Goal: Use online tool/utility: Utilize a website feature to perform a specific function

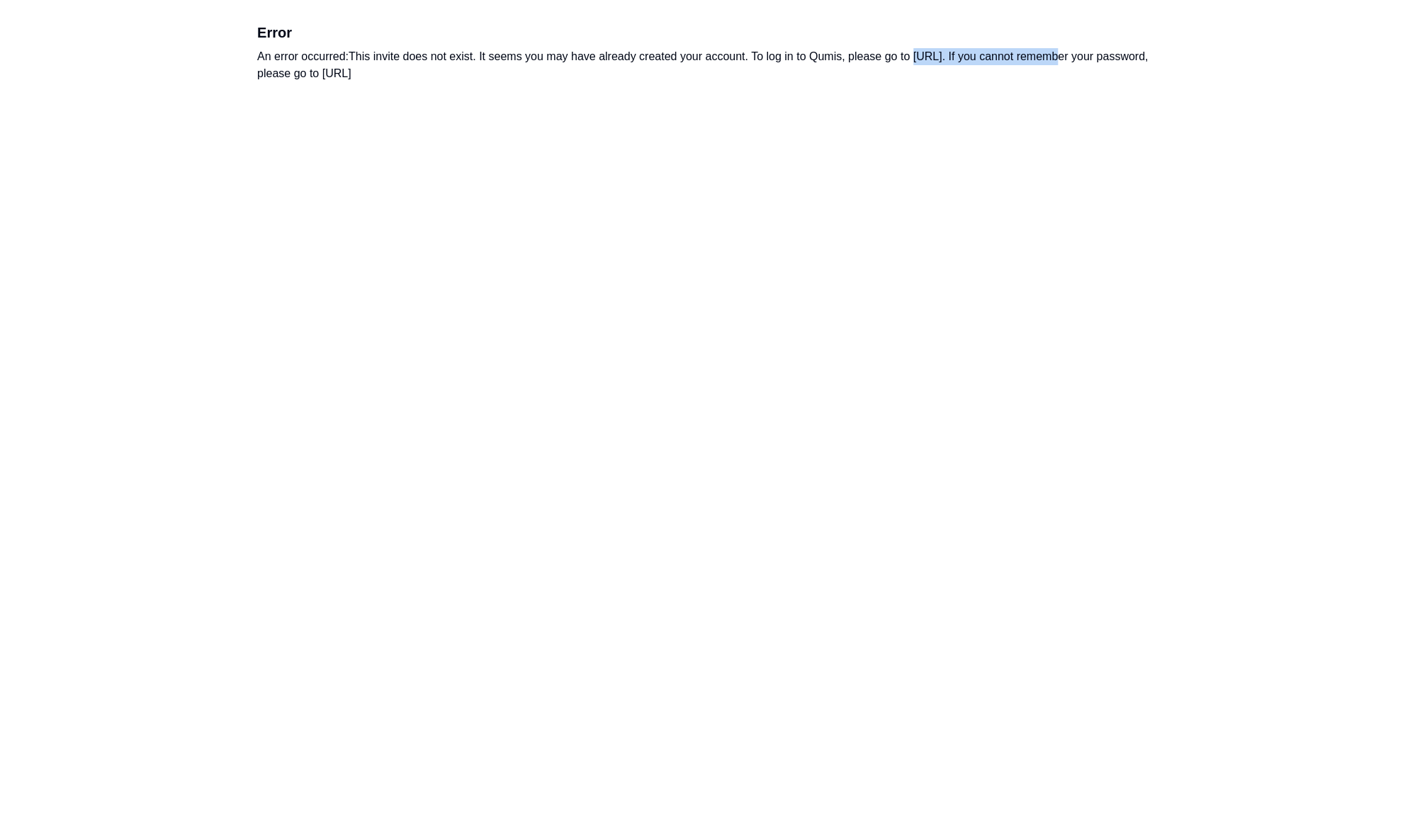
drag, startPoint x: 918, startPoint y: 57, endPoint x: 1045, endPoint y: 51, distance: 126.9
click at [1045, 51] on div "An error occurred: This invite does not exist. It seems you may have already cr…" at bounding box center [704, 65] width 895 height 34
drag, startPoint x: 1045, startPoint y: 51, endPoint x: 1003, endPoint y: 59, distance: 42.6
copy div "https://app.qumis.ai/log_in"
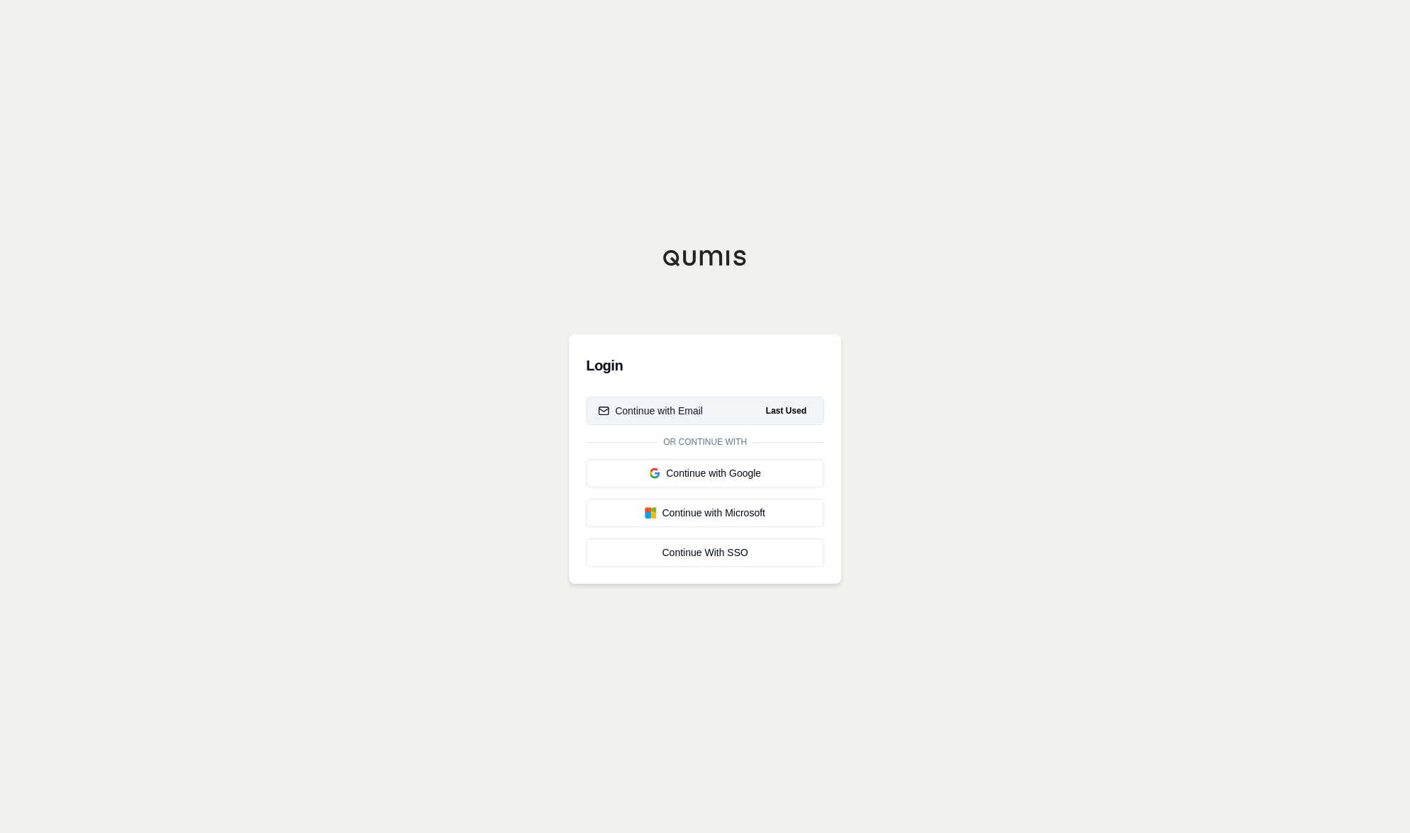
click at [669, 411] on div "Continue with Email" at bounding box center [650, 411] width 105 height 14
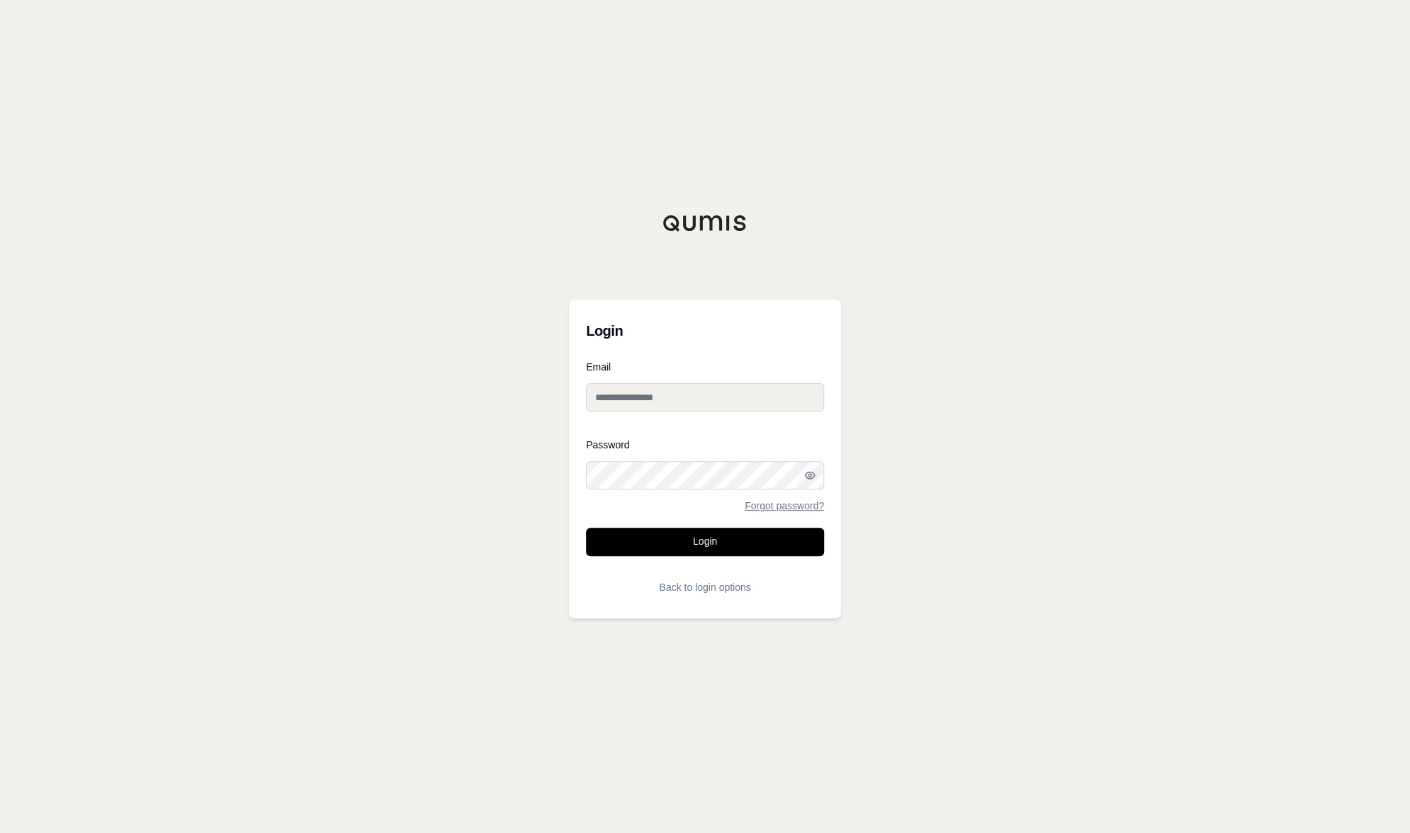
type input "**********"
click at [686, 544] on button "Login" at bounding box center [705, 542] width 238 height 28
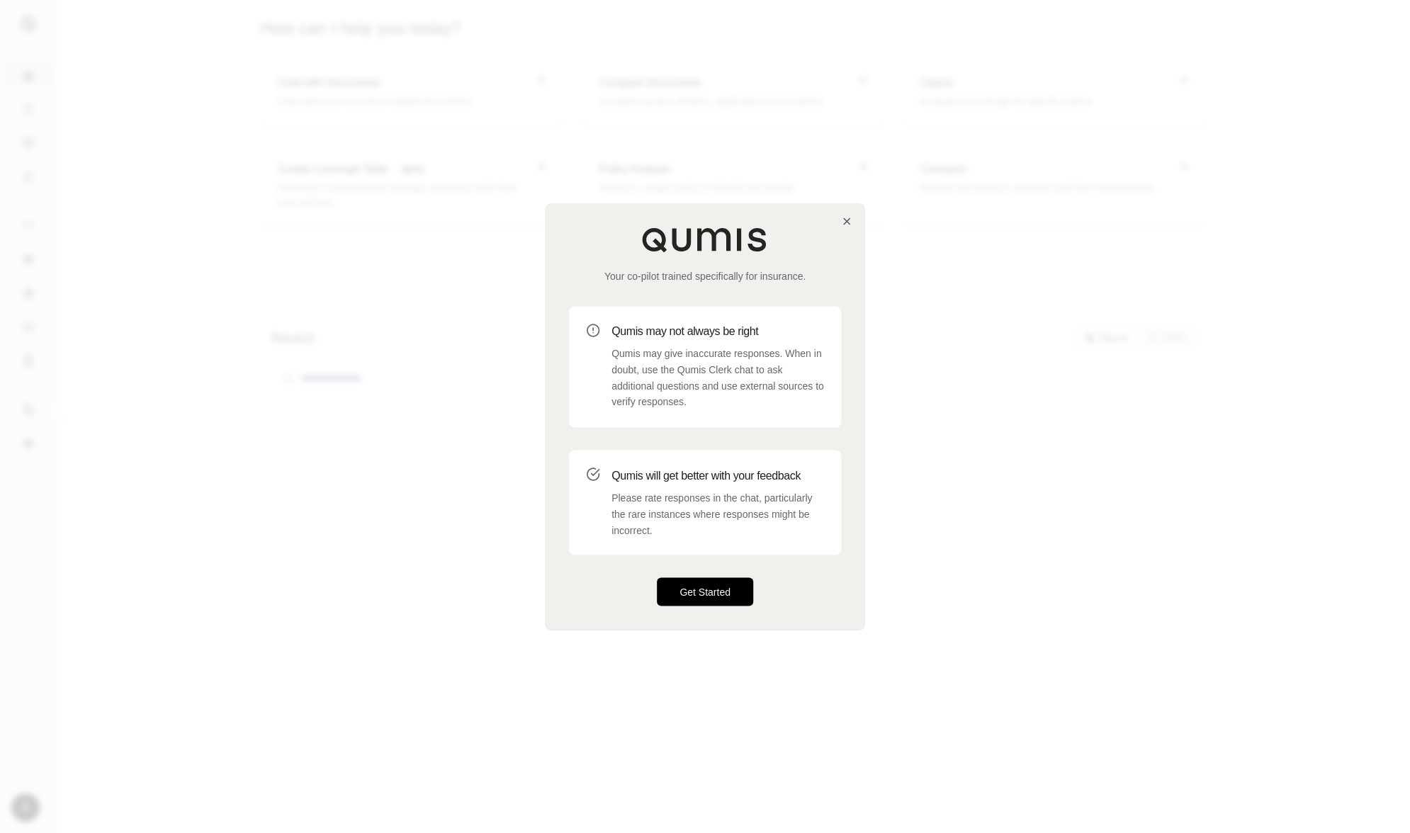
click at [730, 596] on button "Get Started" at bounding box center [705, 592] width 96 height 28
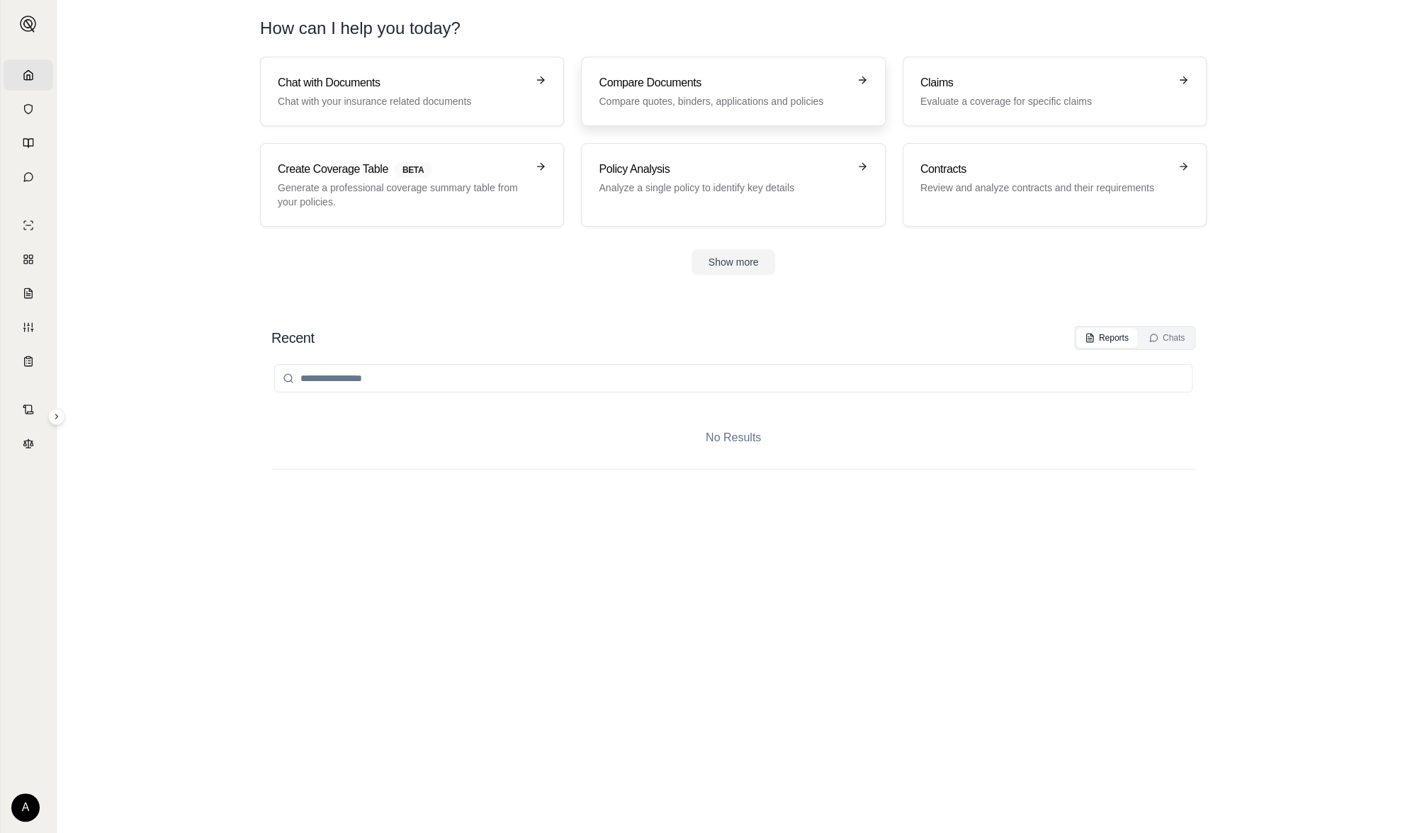
click at [676, 106] on p "Compare quotes, binders, applications and policies" at bounding box center [723, 101] width 249 height 14
click at [1001, 195] on div "Contracts Review and analyze contracts and their requirements" at bounding box center [1054, 185] width 268 height 48
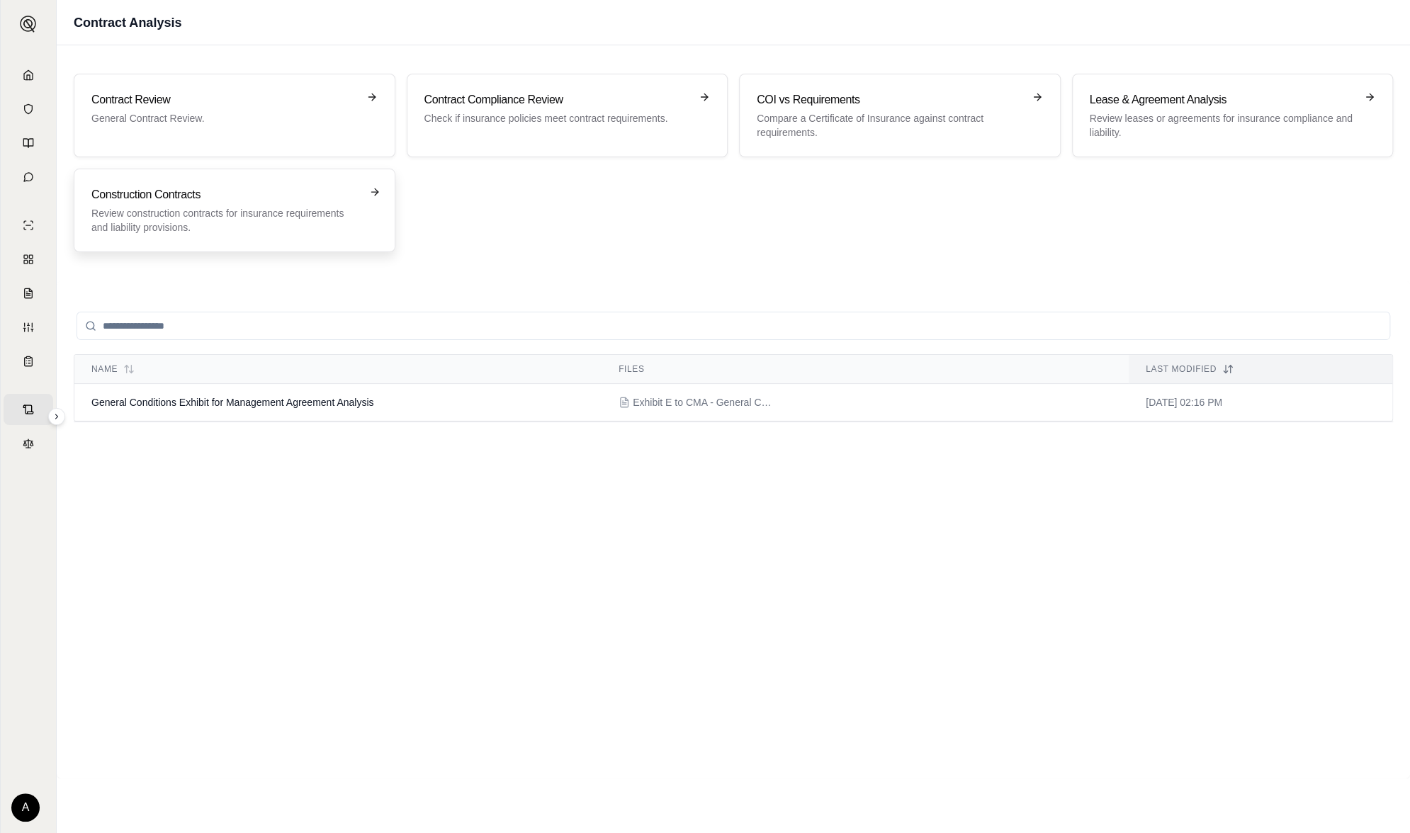
click at [342, 206] on p "Review construction contracts for insurance requirements and liability provisio…" at bounding box center [224, 220] width 266 height 28
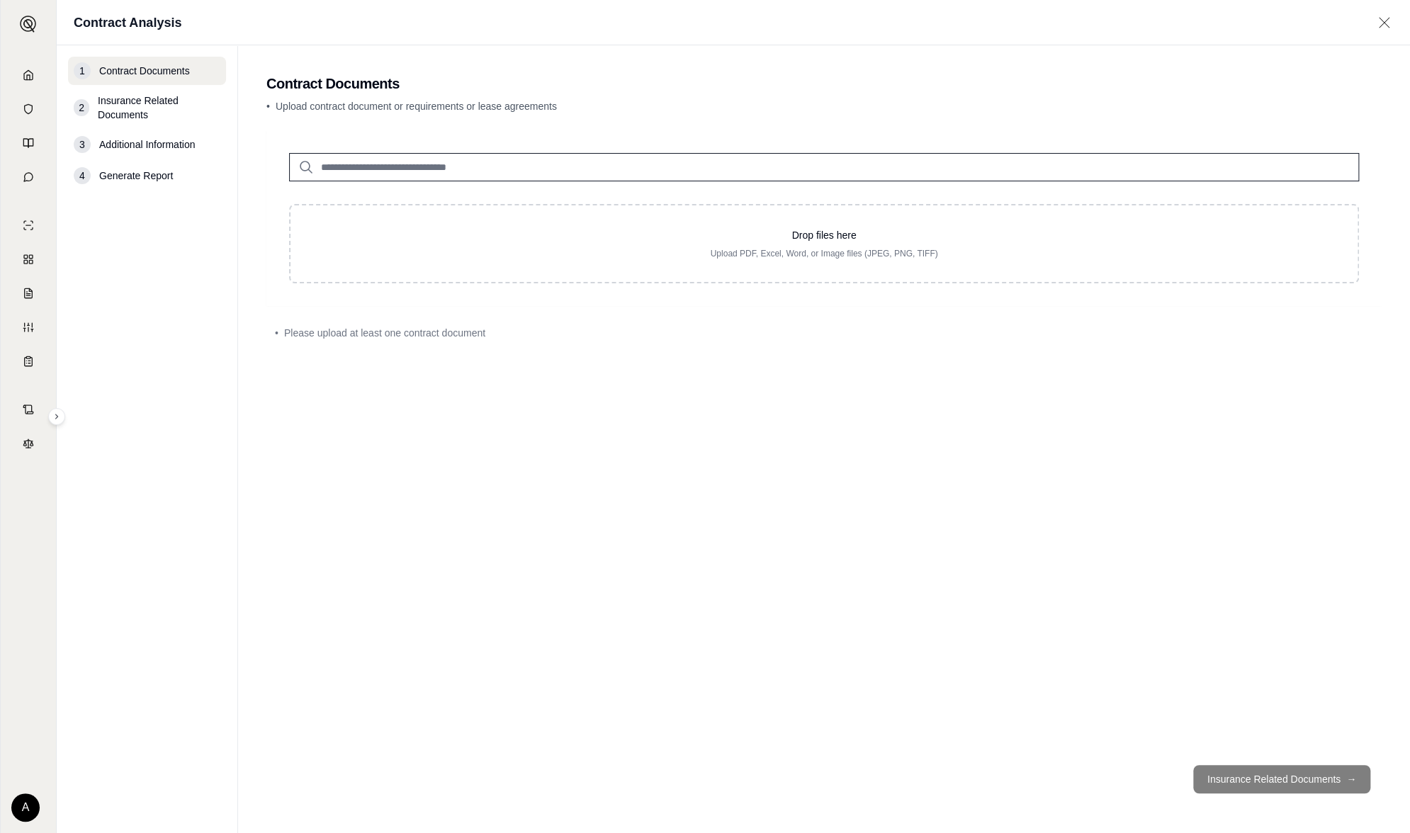
click at [523, 170] on input "search" at bounding box center [824, 167] width 1070 height 28
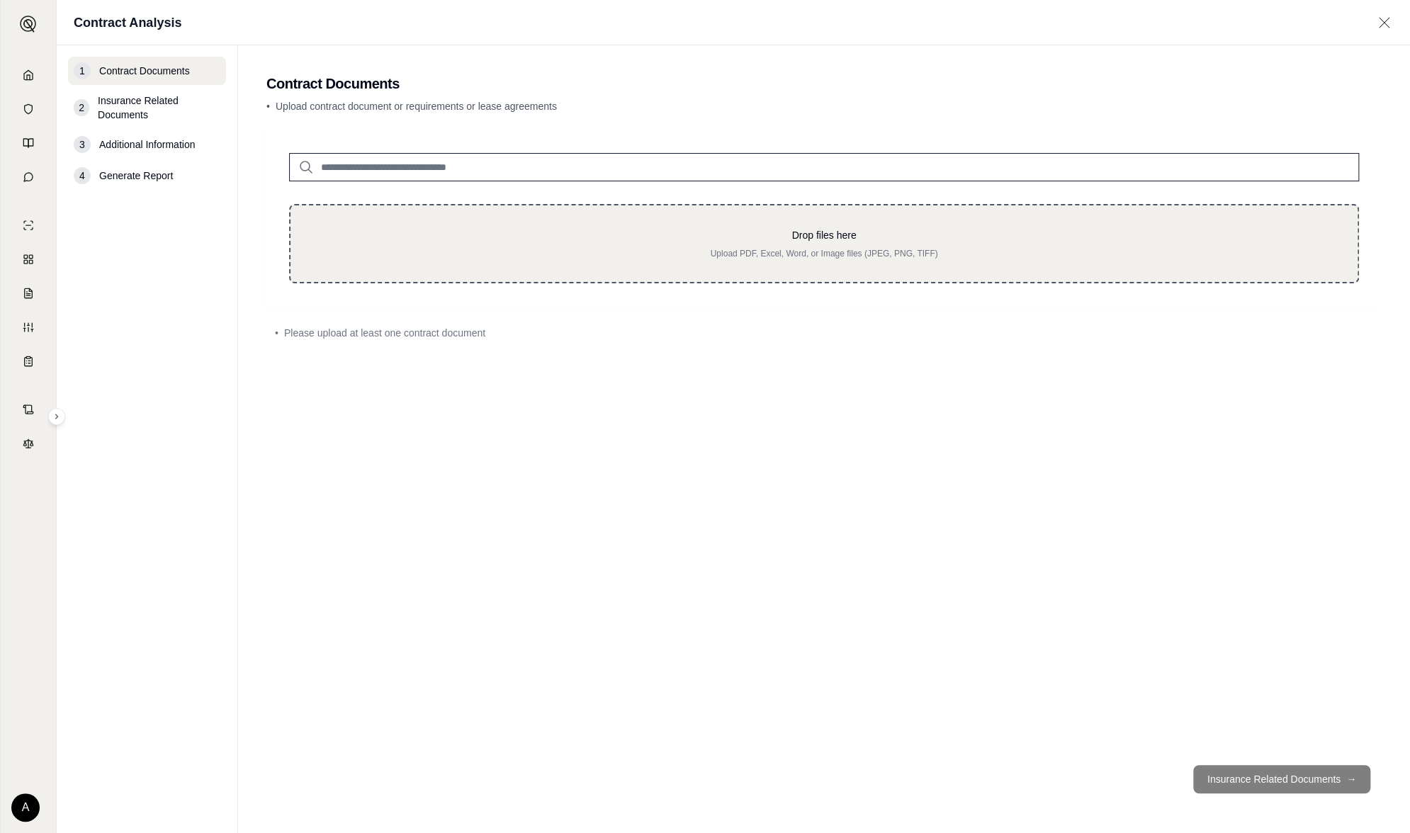
click at [596, 252] on p "Upload PDF, Excel, Word, or Image files (JPEG, PNG, TIFF)" at bounding box center [823, 253] width 1021 height 11
type input "**********"
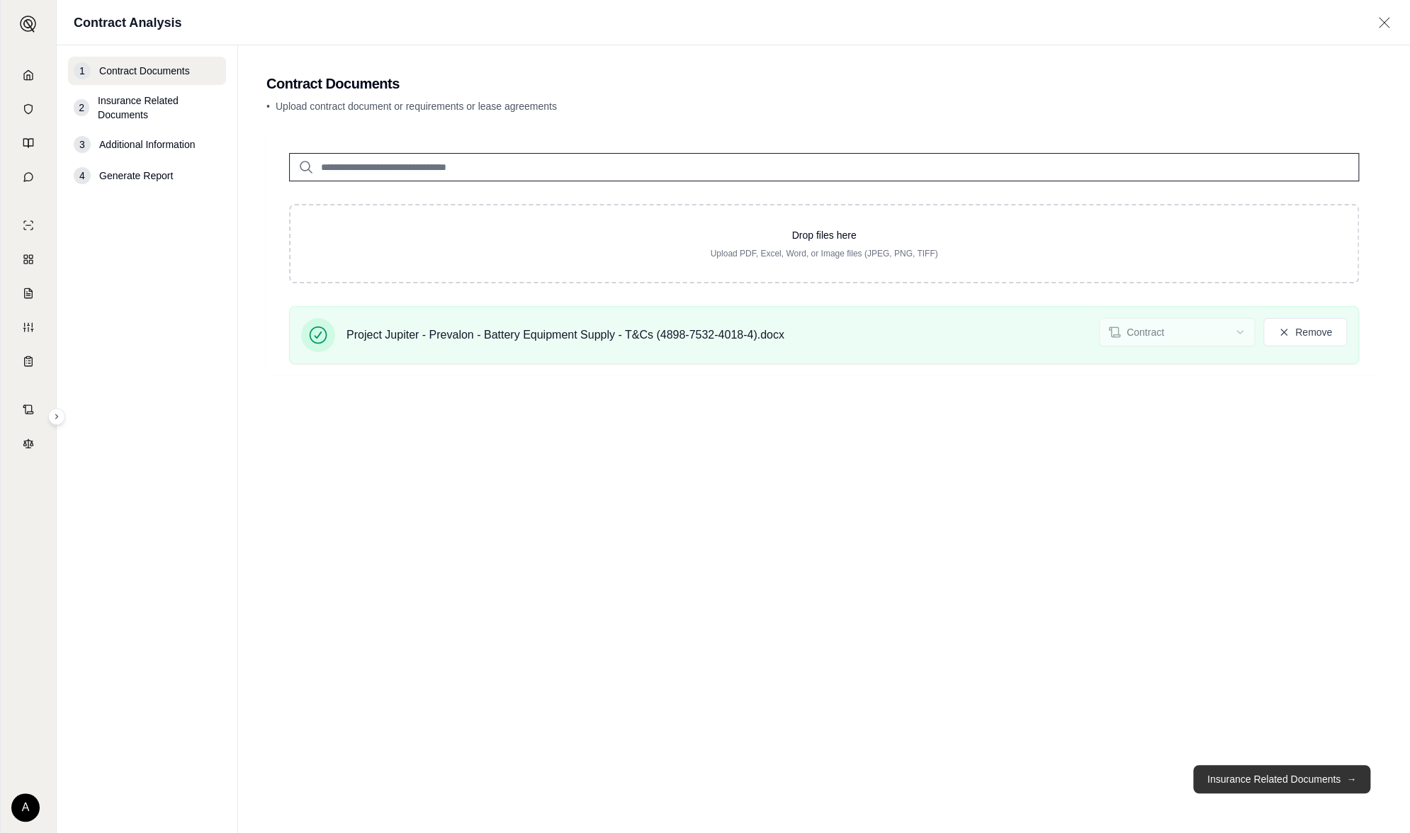
click at [1329, 788] on button "Insurance Related Documents →" at bounding box center [1281, 779] width 177 height 28
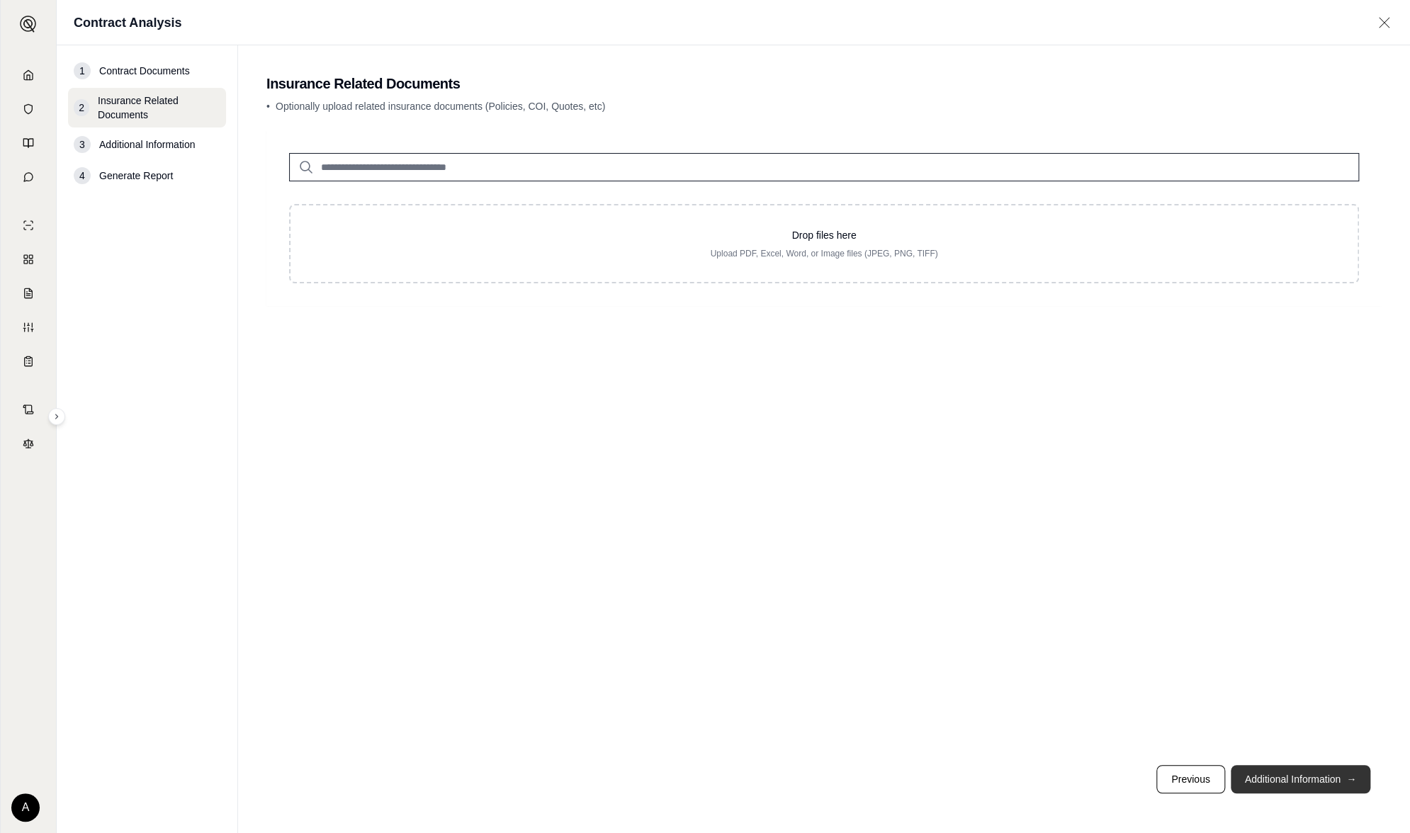
click at [1323, 784] on button "Additional Information →" at bounding box center [1300, 779] width 140 height 28
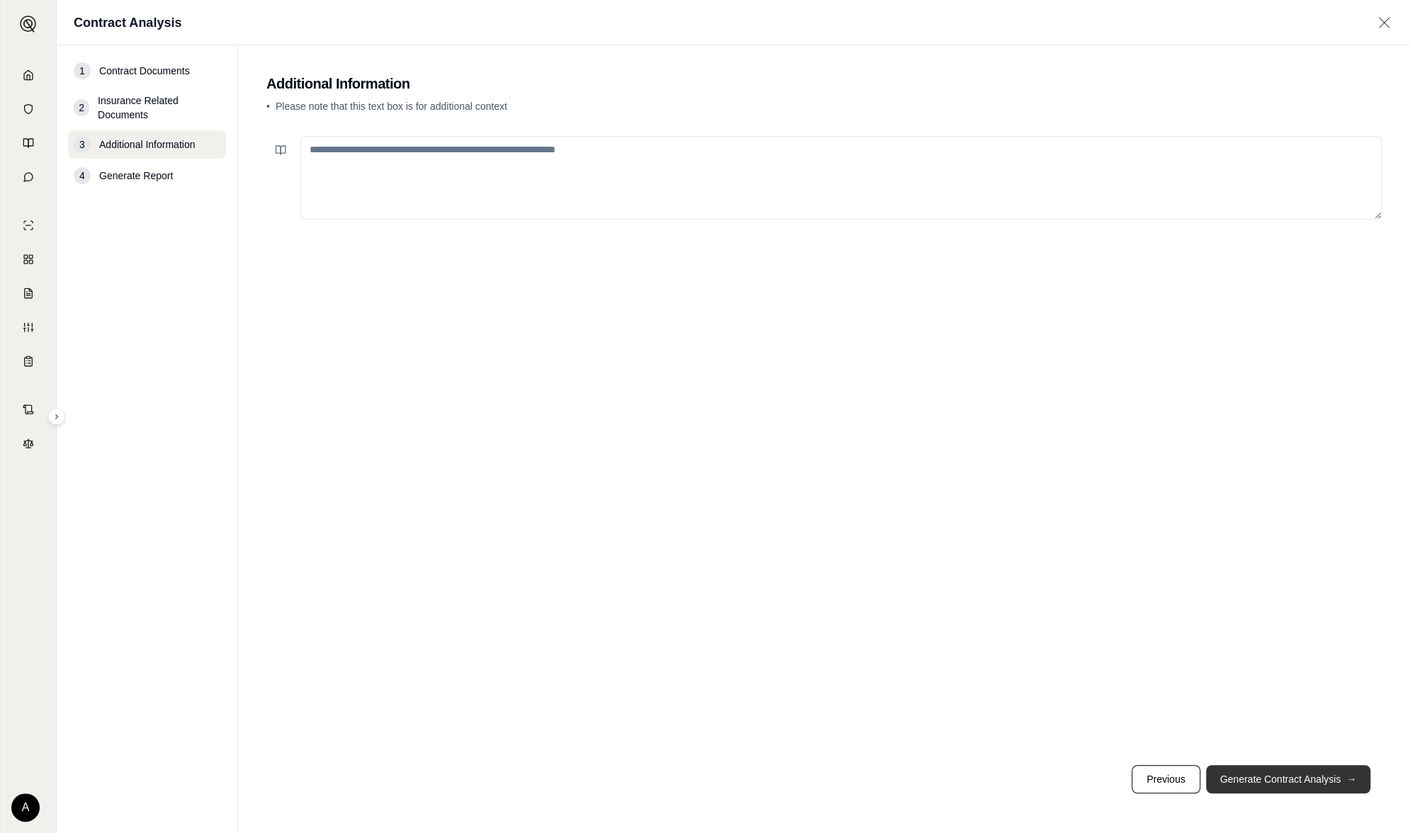
click at [1313, 776] on button "Generate Contract Analysis →" at bounding box center [1288, 779] width 164 height 28
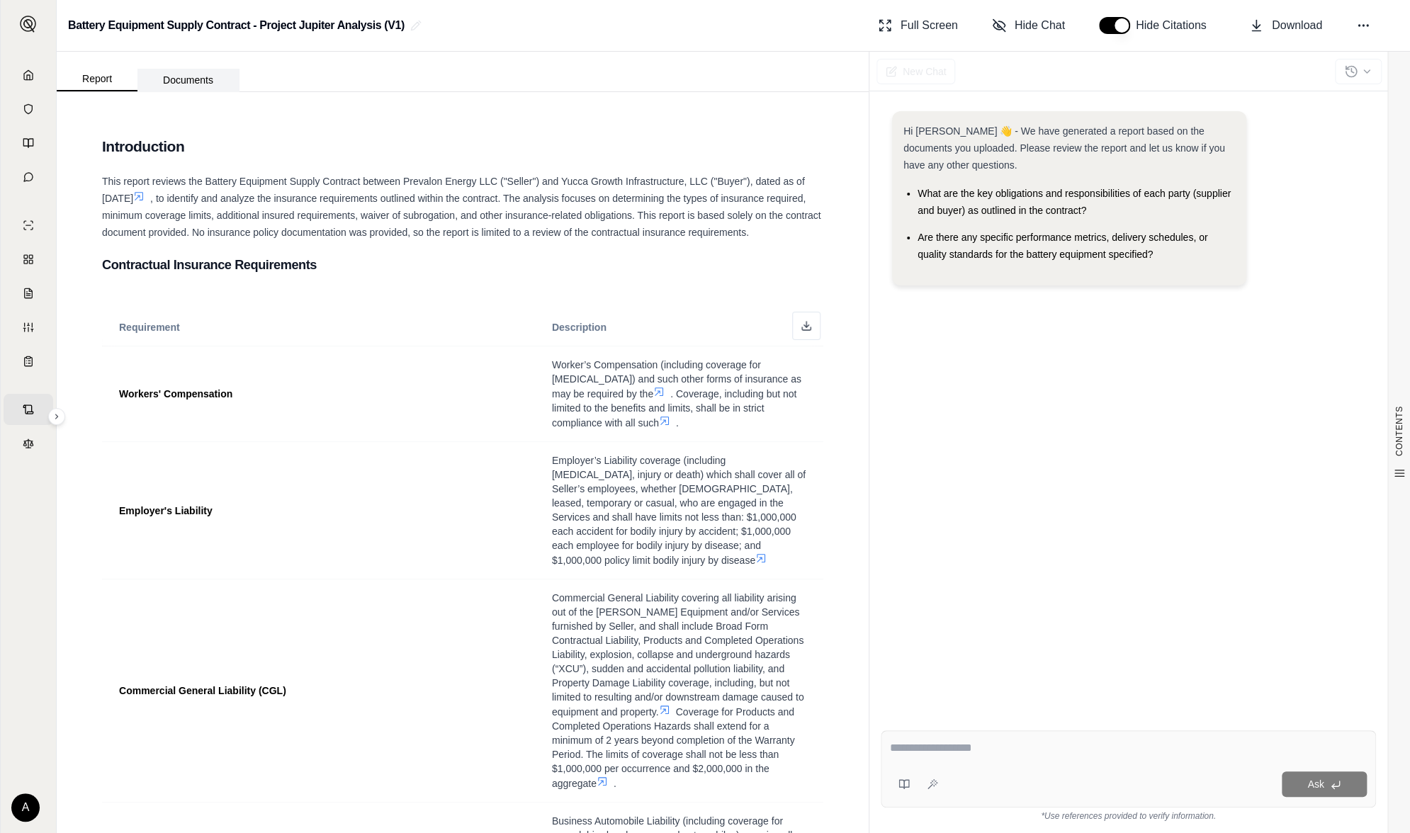
click at [190, 74] on button "Documents" at bounding box center [187, 80] width 101 height 23
click at [102, 79] on button "Report" at bounding box center [97, 79] width 81 height 24
click at [941, 783] on button at bounding box center [932, 784] width 23 height 23
click at [934, 749] on textarea at bounding box center [1128, 747] width 477 height 17
type textarea "*"
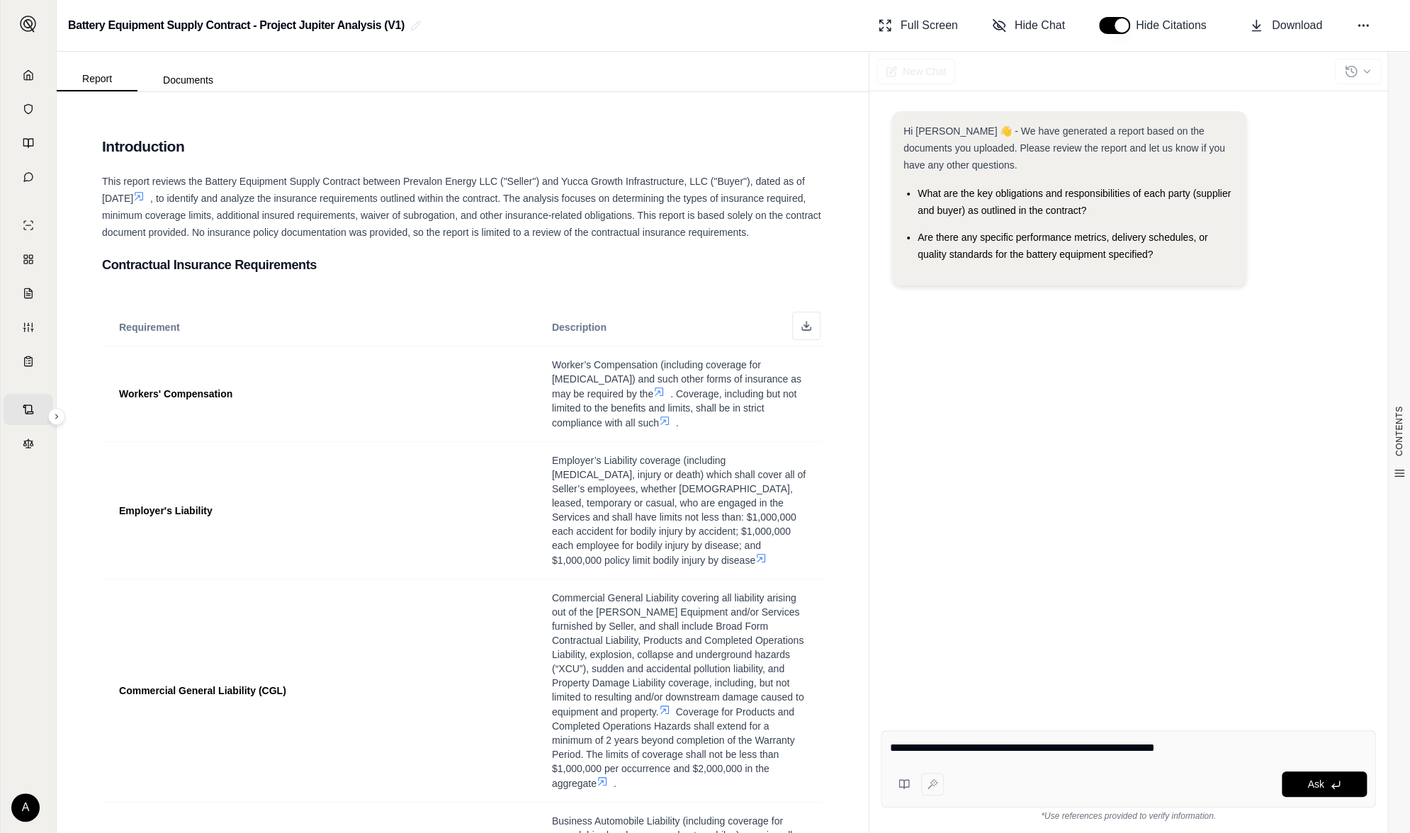
click at [1088, 397] on div "Hi [PERSON_NAME] 👋 - We have generated a report based on the documents you uplo…" at bounding box center [1127, 404] width 495 height 608
click at [1217, 750] on textarea "**********" at bounding box center [1128, 747] width 477 height 17
type textarea "**********"
click at [1337, 792] on button "Ask" at bounding box center [1323, 783] width 85 height 25
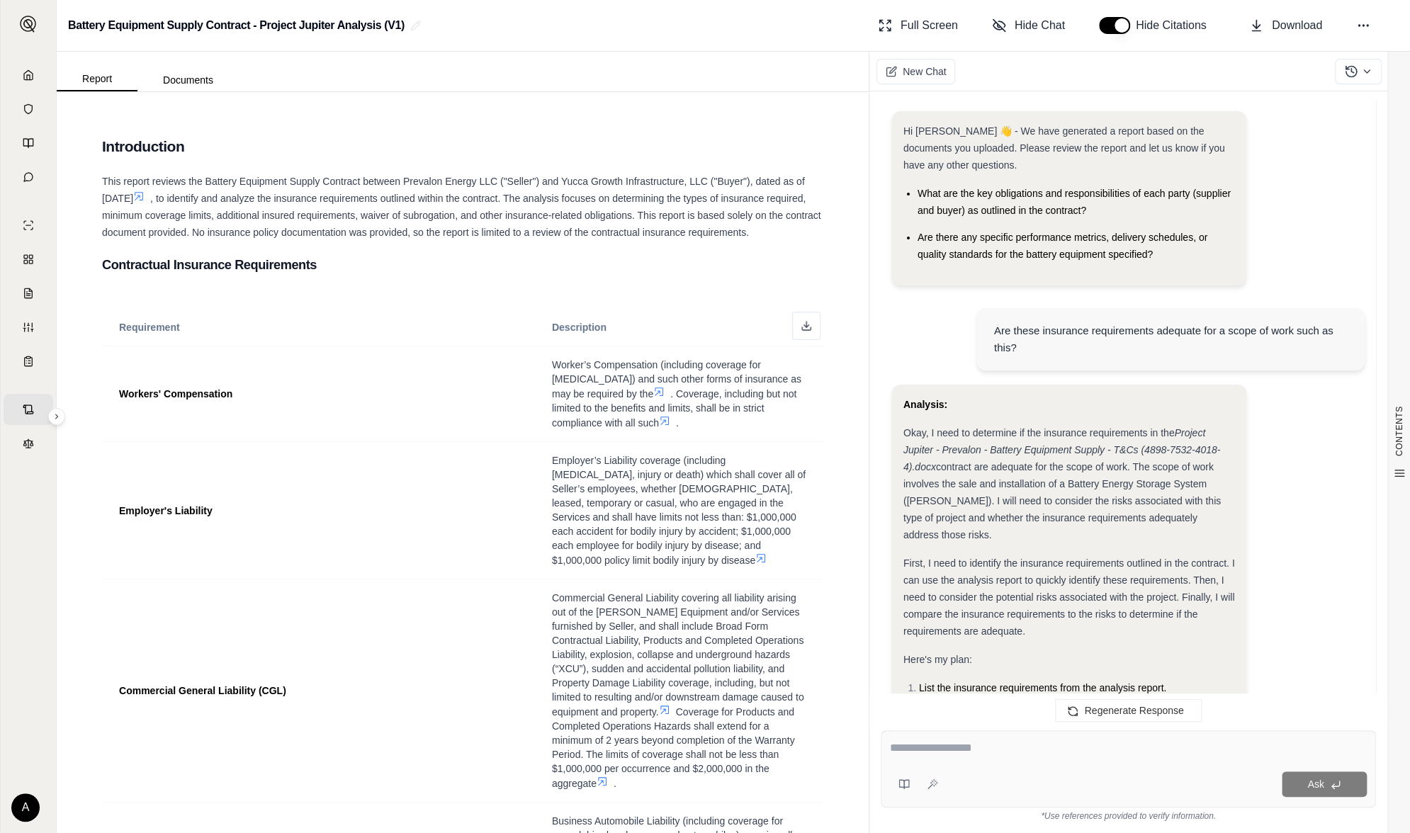
scroll to position [2682, 0]
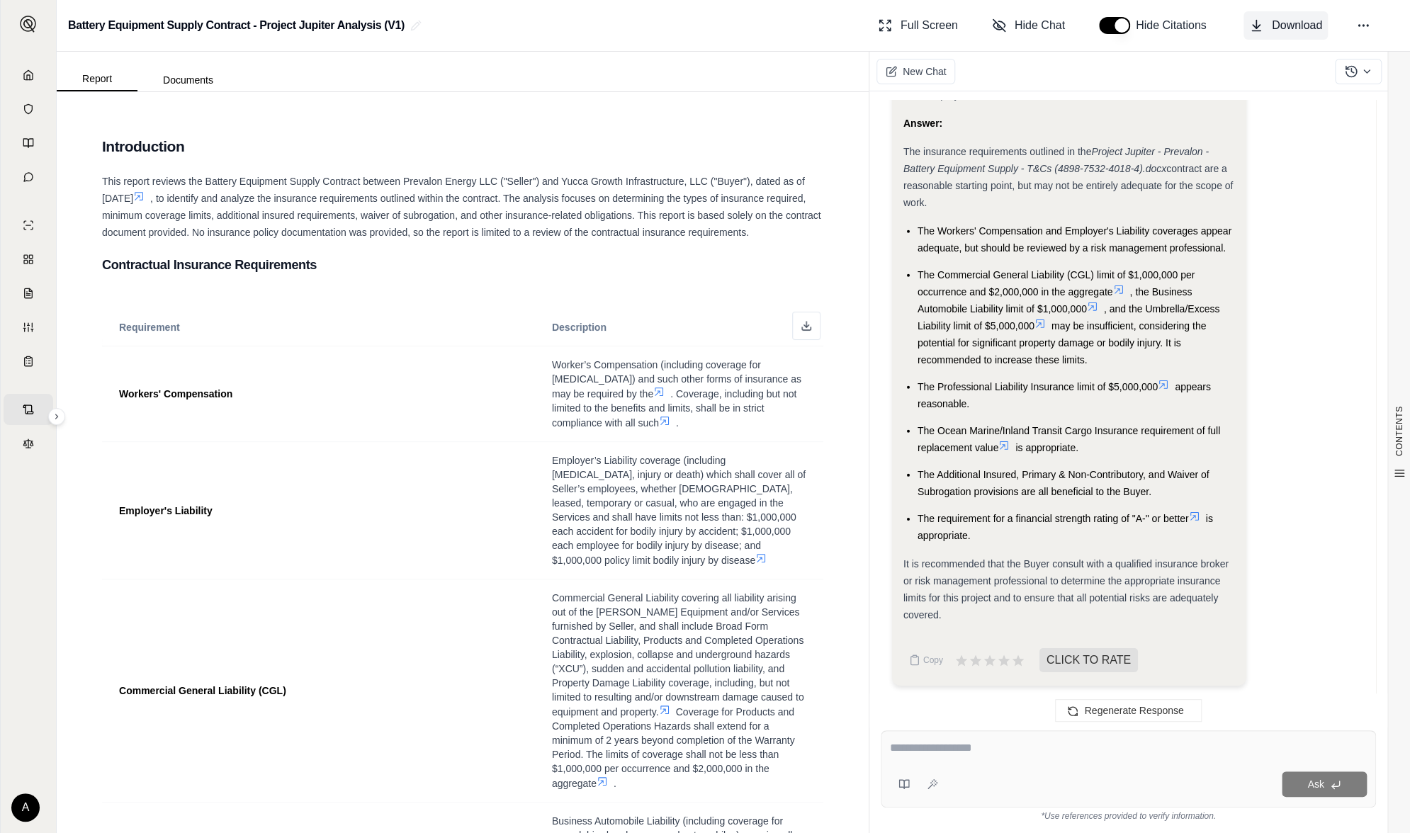
click at [1261, 30] on icon at bounding box center [1256, 25] width 14 height 14
click at [963, 745] on textarea at bounding box center [1128, 747] width 477 height 17
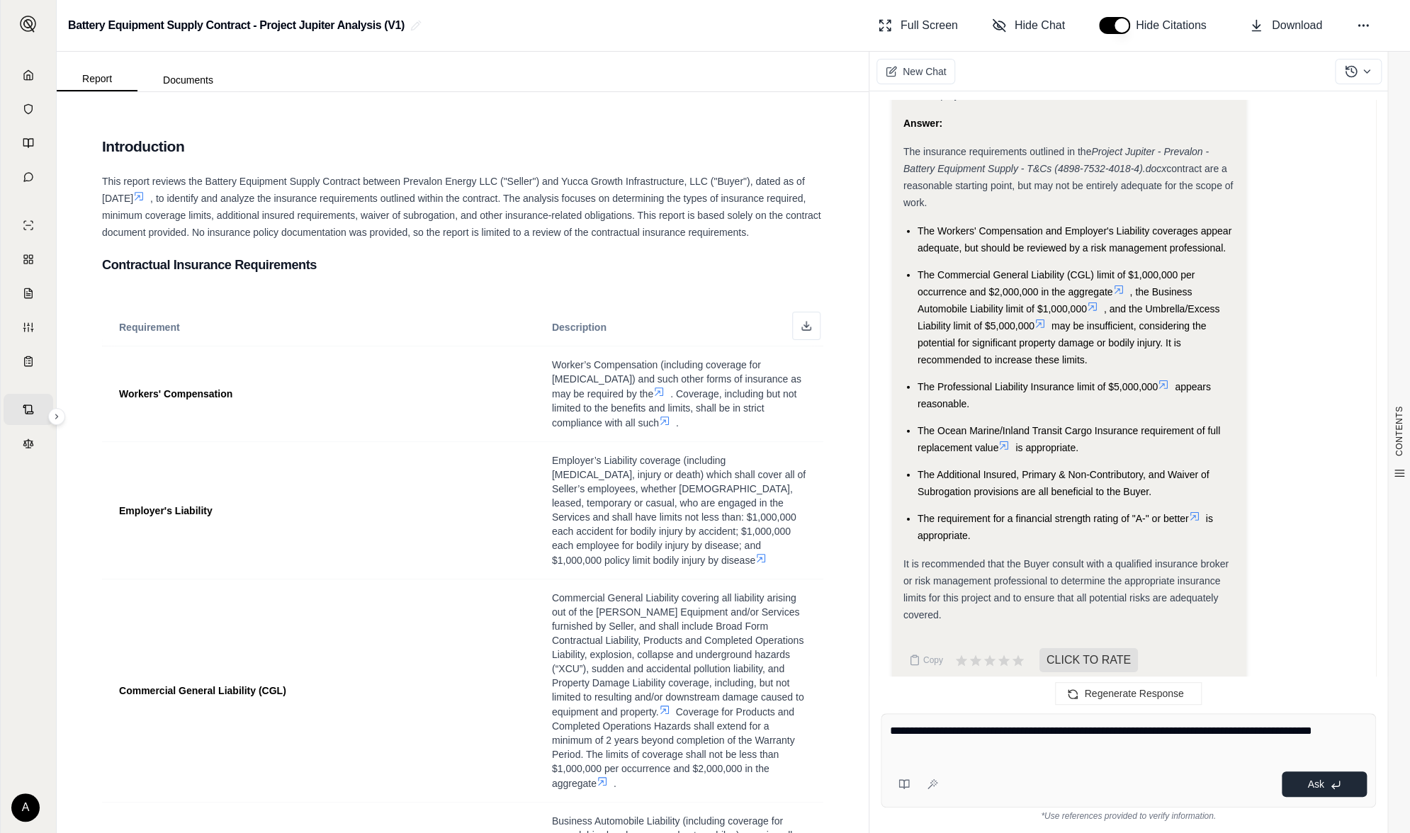
type textarea "**********"
click at [1320, 781] on span "Ask" at bounding box center [1315, 783] width 16 height 11
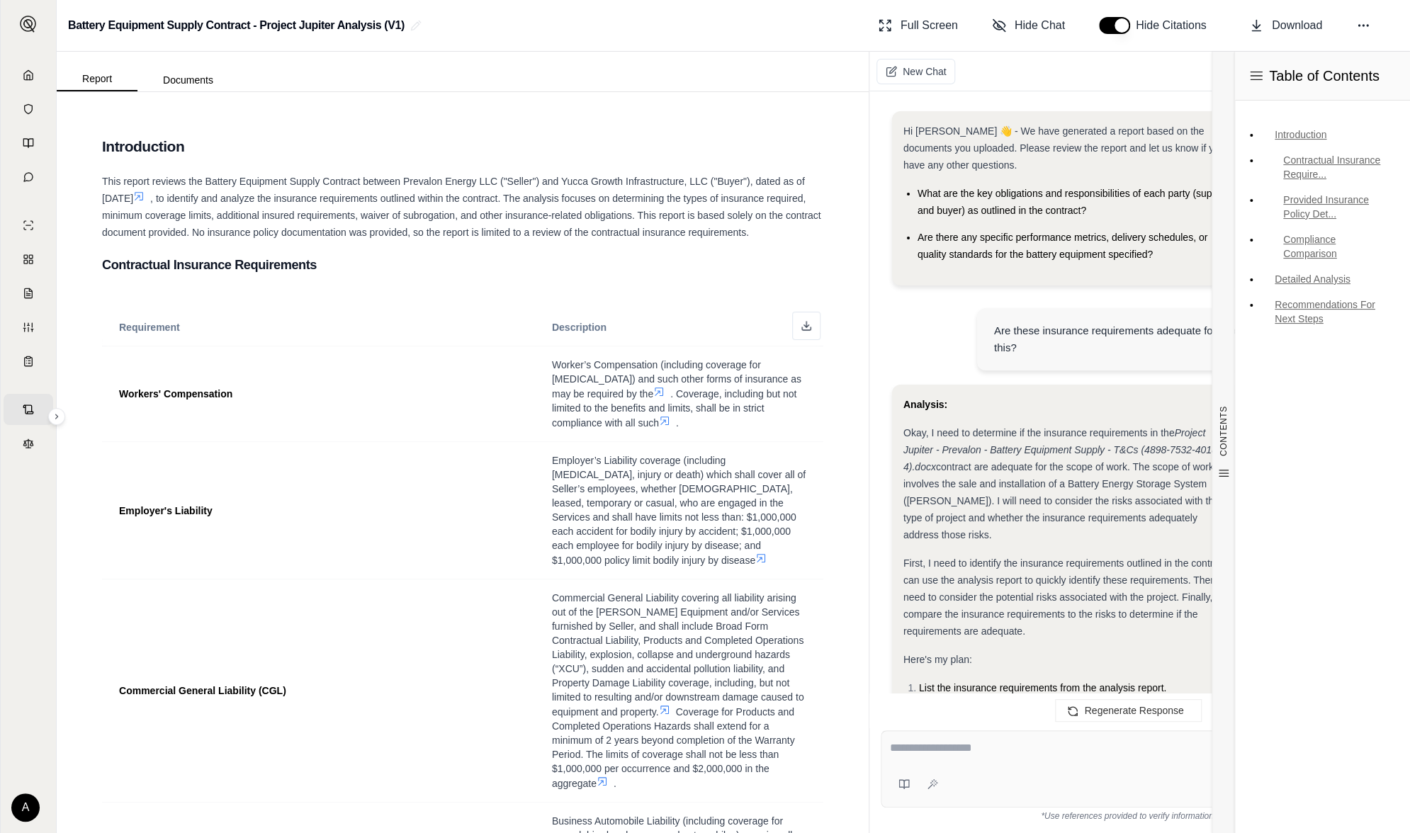
scroll to position [5193, 0]
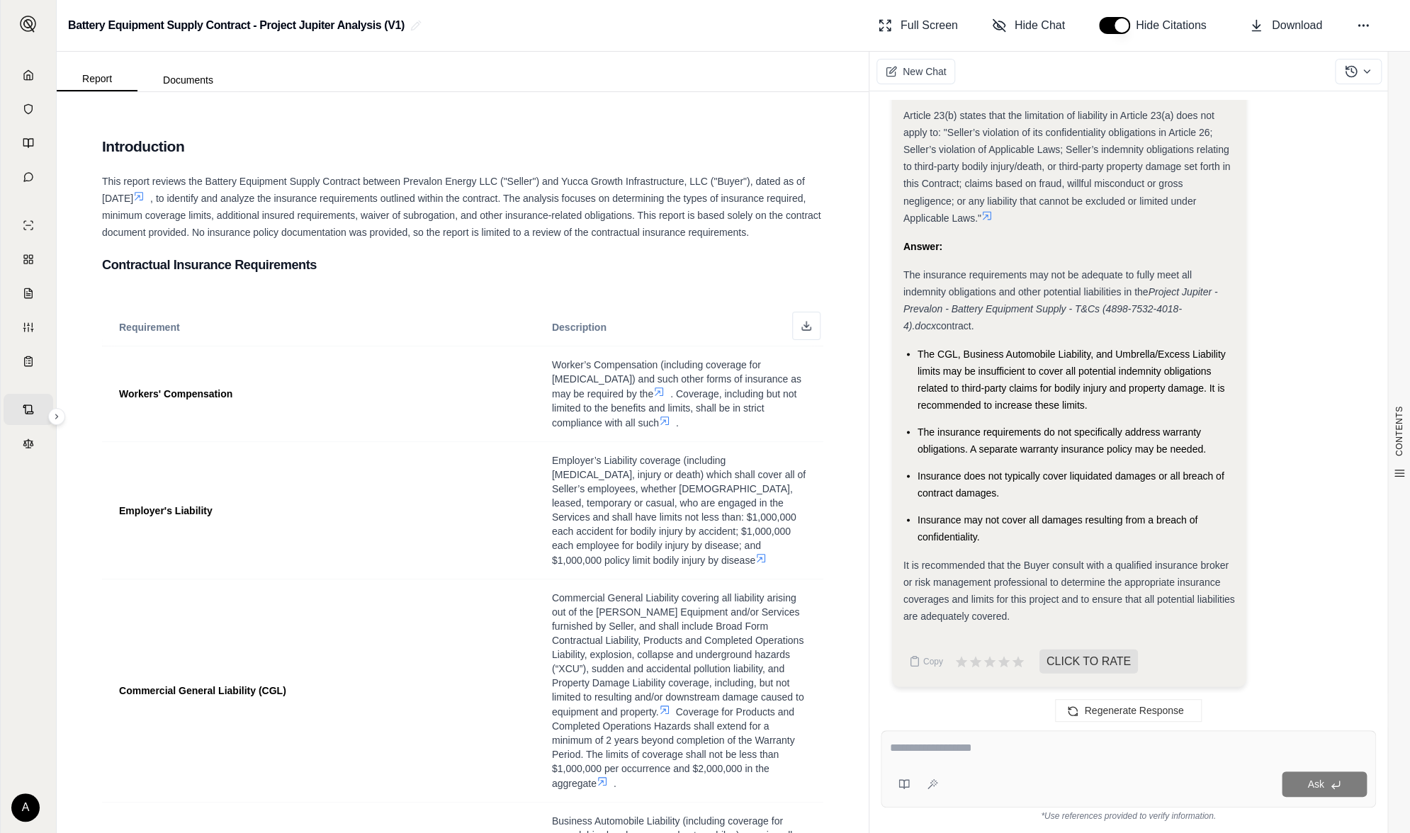
click at [1193, 221] on div "Article 23(b) states that the limitation of liability in Article 23(a) does not…" at bounding box center [1068, 166] width 331 height 119
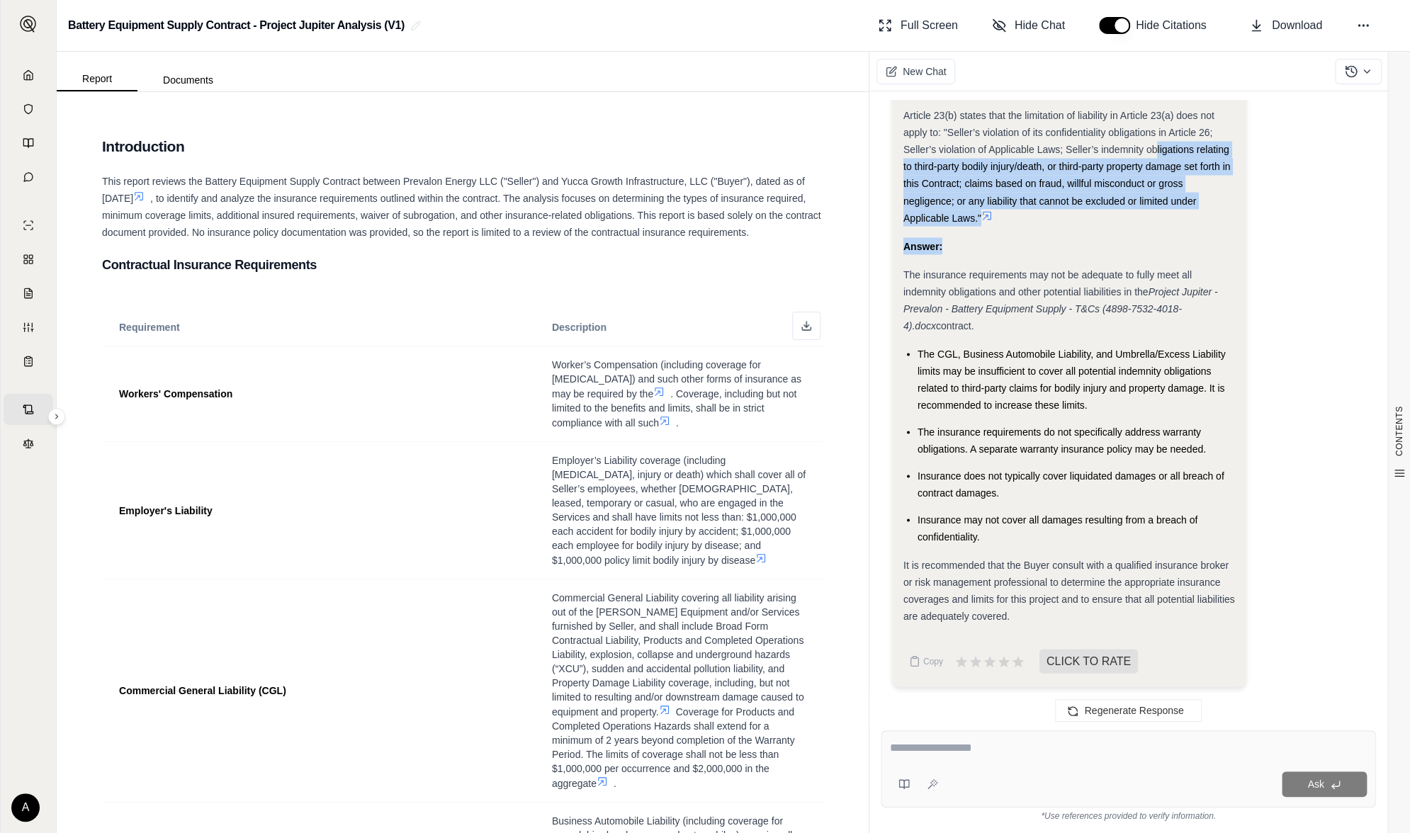
drag, startPoint x: 1156, startPoint y: 147, endPoint x: 1158, endPoint y: 231, distance: 83.6
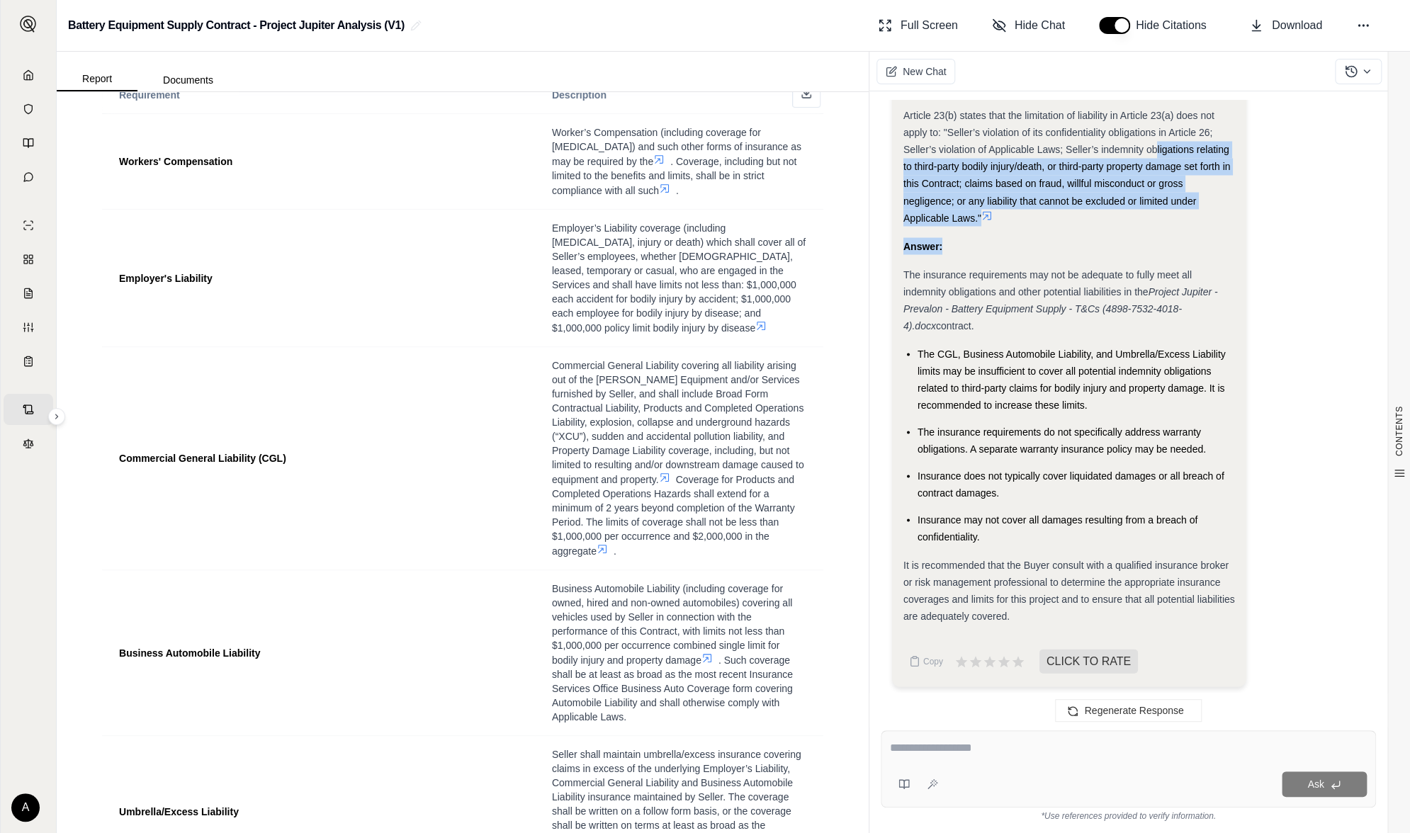
scroll to position [0, 0]
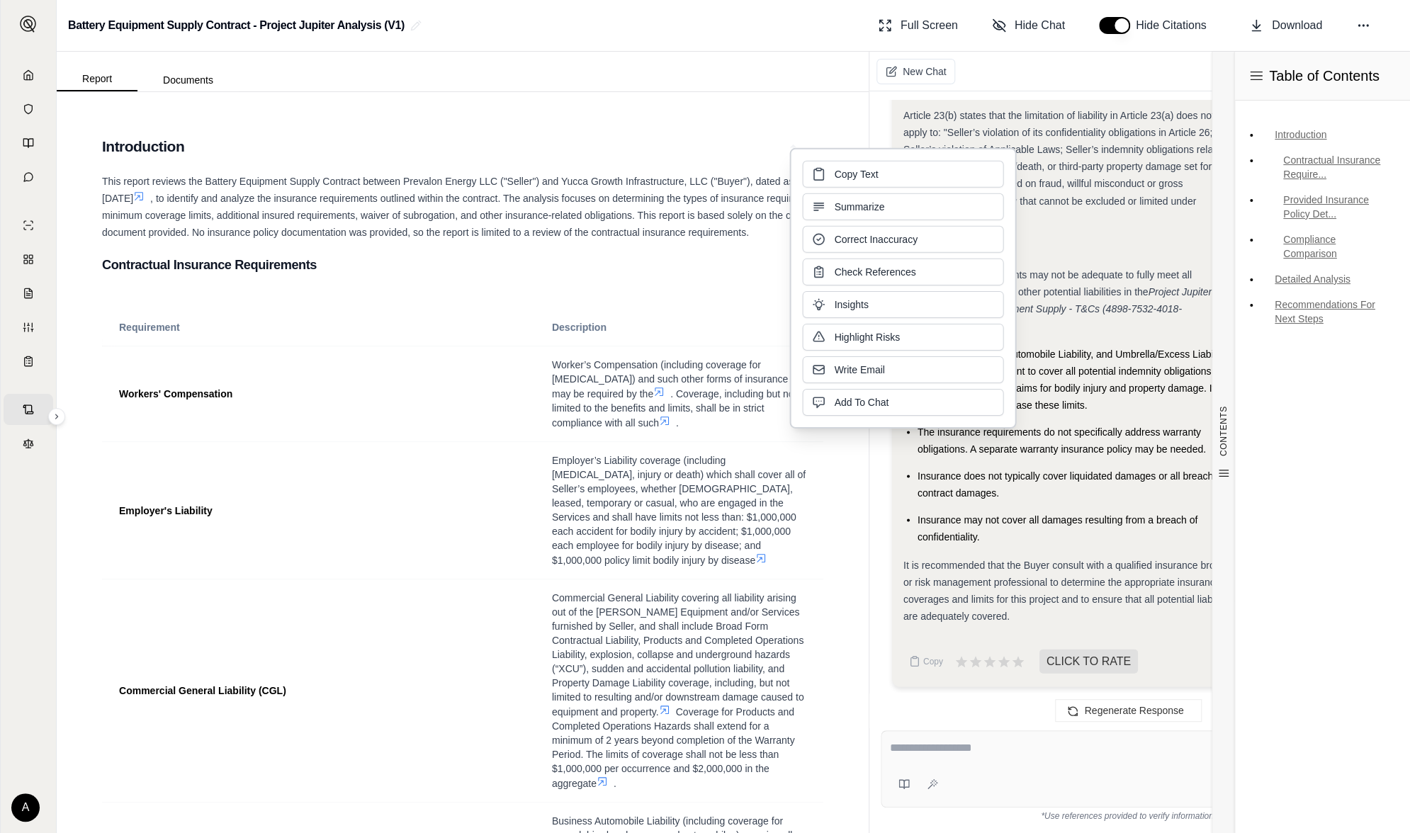
click at [1303, 507] on div "Table of Contents Introduction Contractual Insurance Require... Provided Insura…" at bounding box center [1322, 442] width 176 height 781
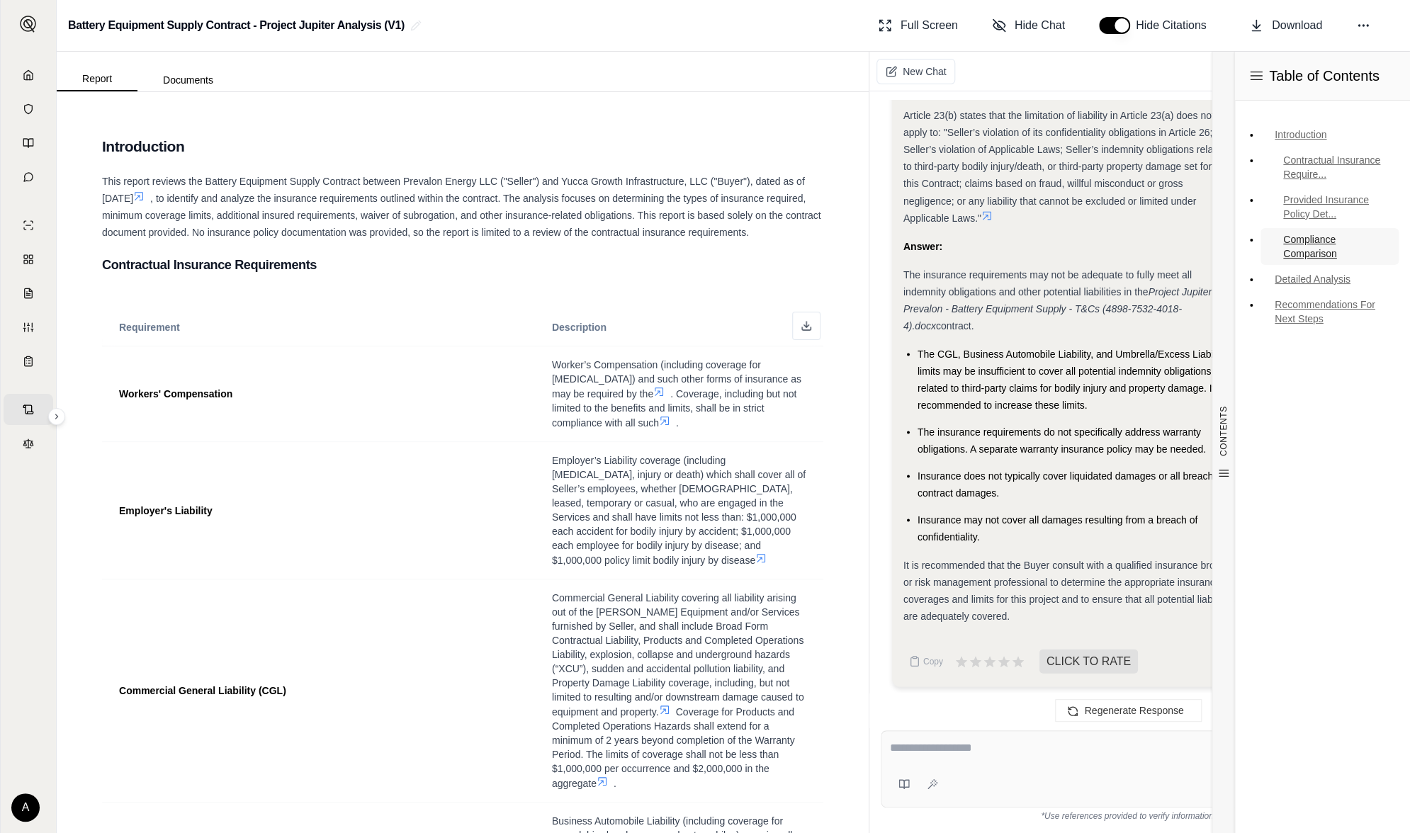
click at [1300, 244] on link "Compliance Comparison" at bounding box center [1329, 246] width 138 height 37
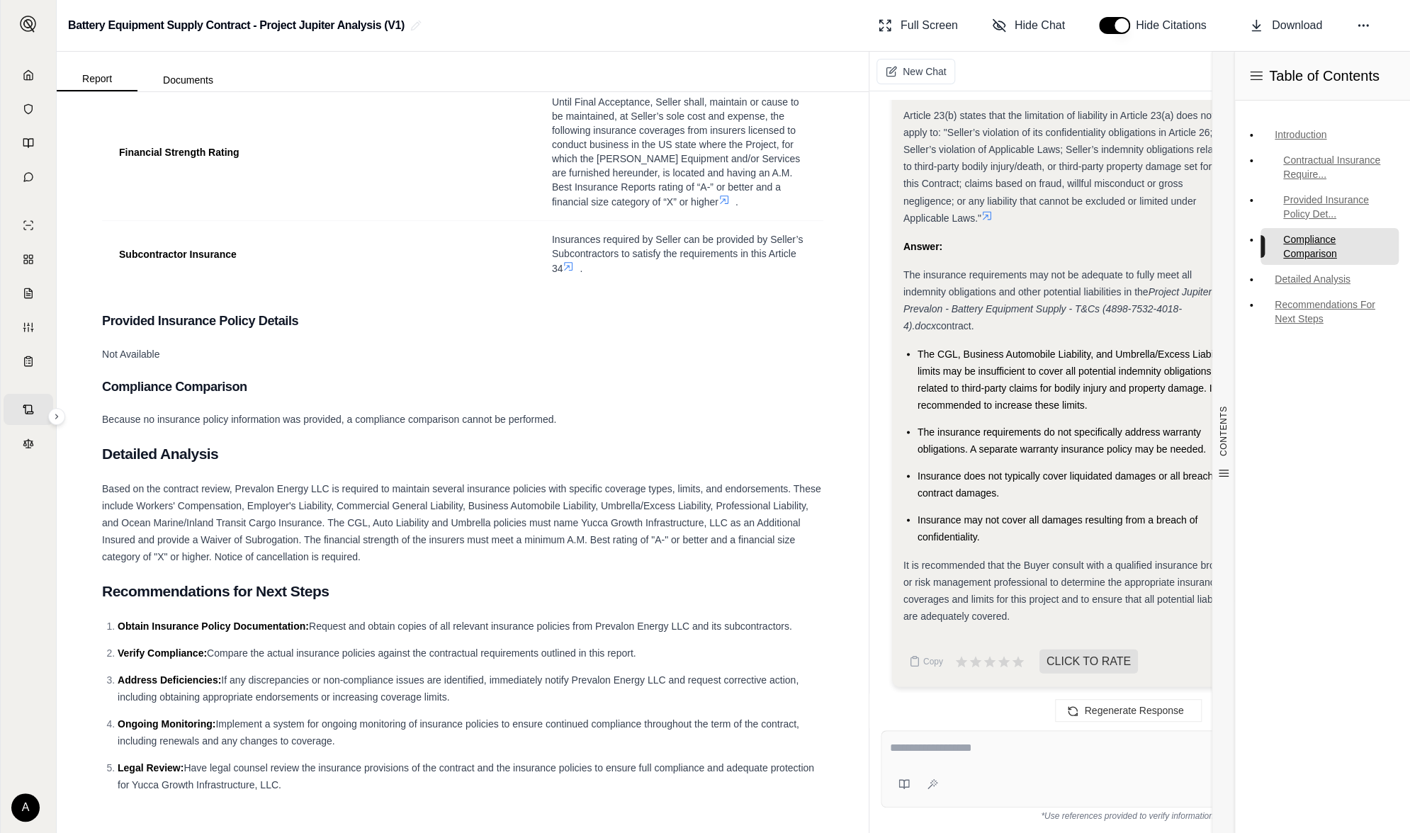
scroll to position [2233, 0]
drag, startPoint x: 1218, startPoint y: 385, endPoint x: 1218, endPoint y: 378, distance: 7.8
click at [1218, 378] on div "CONTENTS" at bounding box center [1222, 442] width 23 height 781
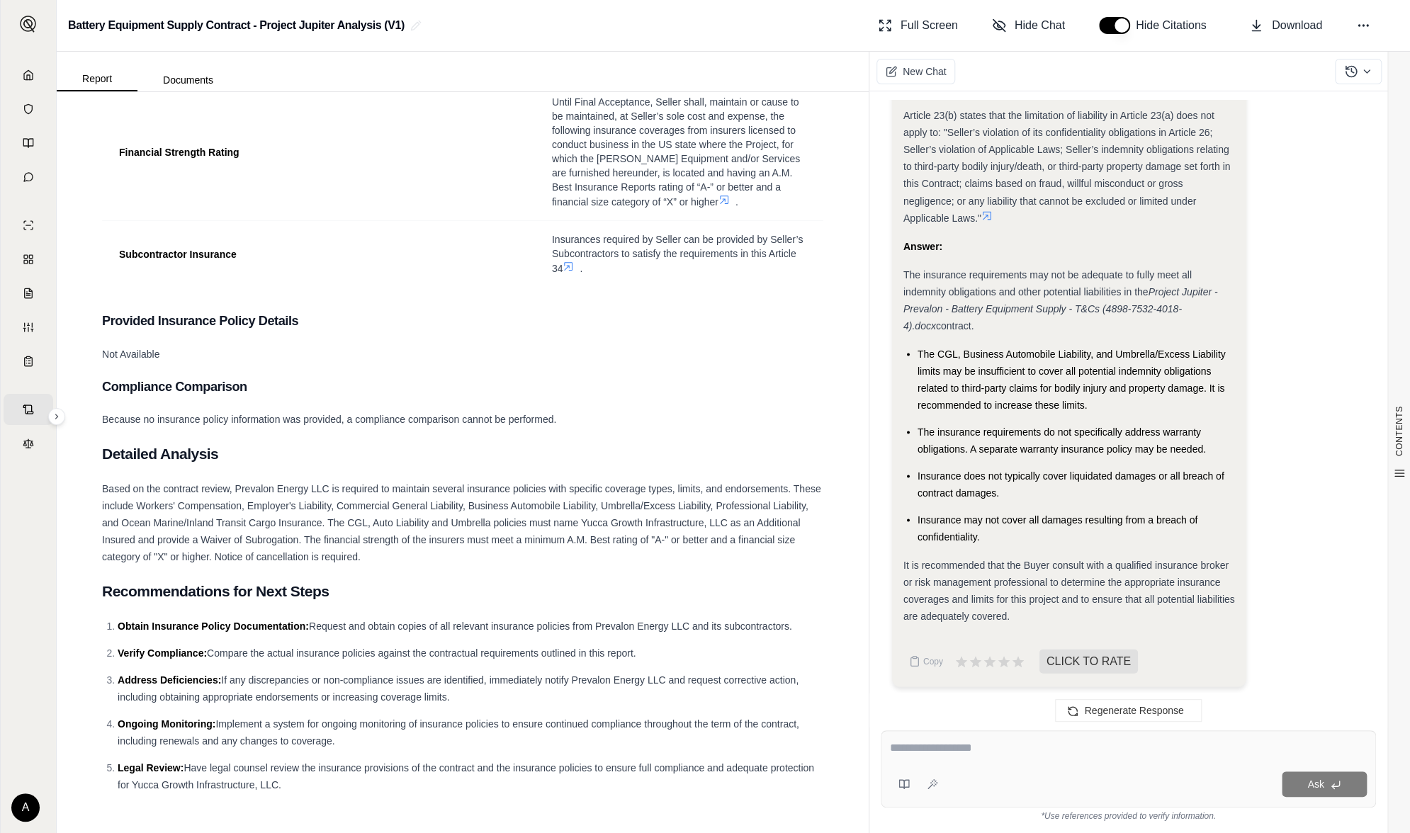
drag, startPoint x: 1015, startPoint y: 148, endPoint x: 1104, endPoint y: 773, distance: 631.1
click at [1104, 773] on div "Ask" at bounding box center [1154, 783] width 423 height 25
click at [1290, 28] on span "Download" at bounding box center [1296, 25] width 50 height 17
